Goal: Find specific page/section

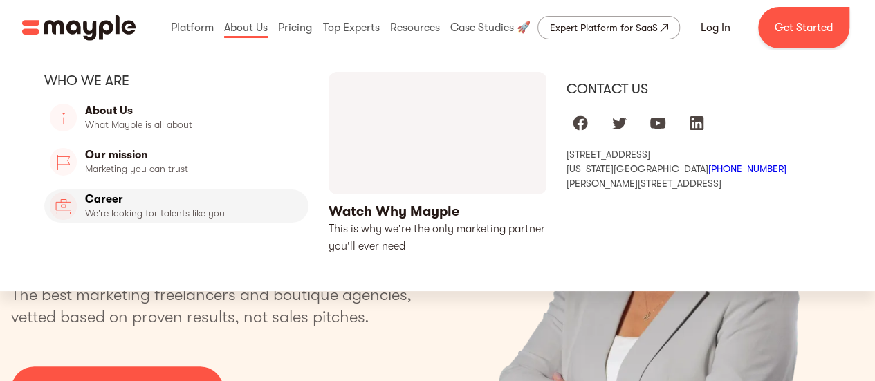
click at [104, 201] on link "Career" at bounding box center [176, 206] width 264 height 33
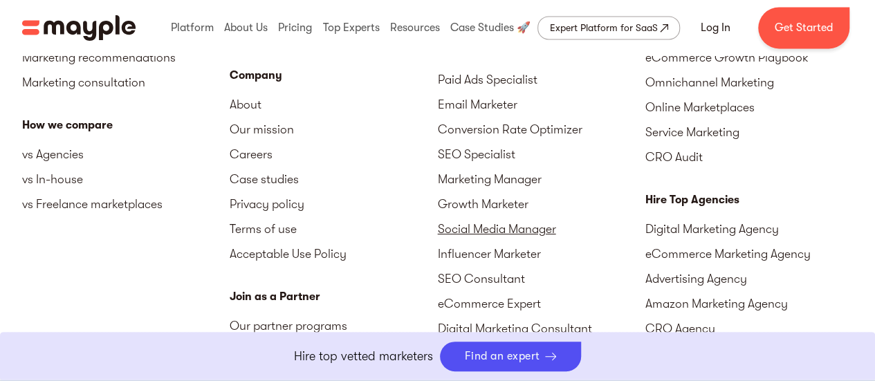
scroll to position [3583, 0]
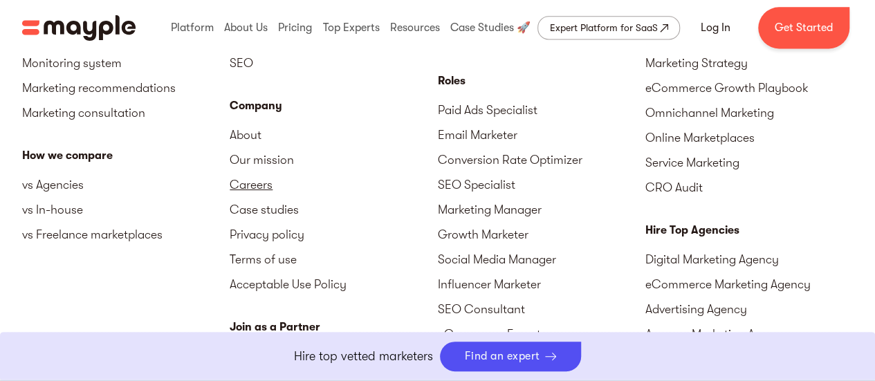
click at [260, 183] on link "Careers" at bounding box center [334, 184] width 208 height 25
